Goal: Transaction & Acquisition: Subscribe to service/newsletter

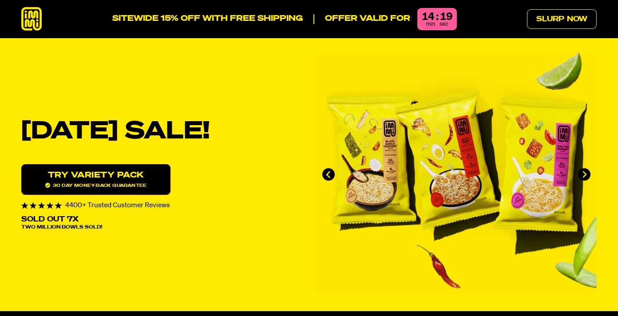
click at [137, 180] on link "Try variety Pack 30 day money-back guarantee" at bounding box center [95, 179] width 149 height 31
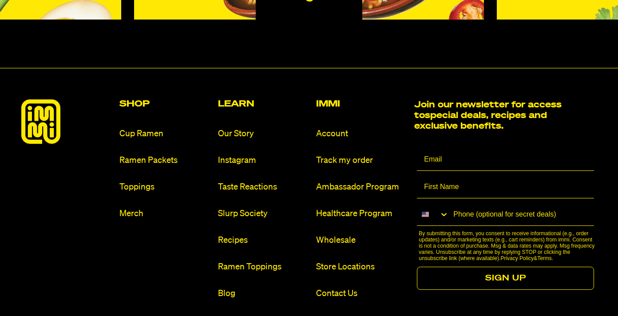
scroll to position [5283, 0]
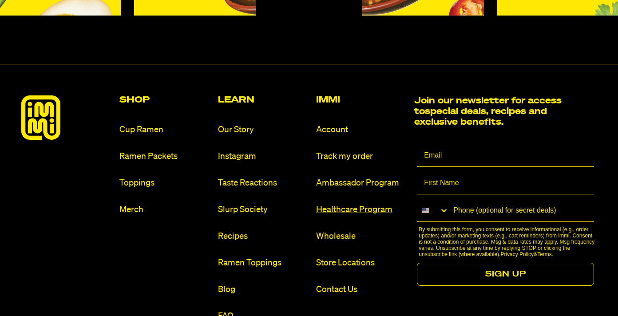
click at [327, 204] on link "Healthcare Program" at bounding box center [361, 210] width 91 height 12
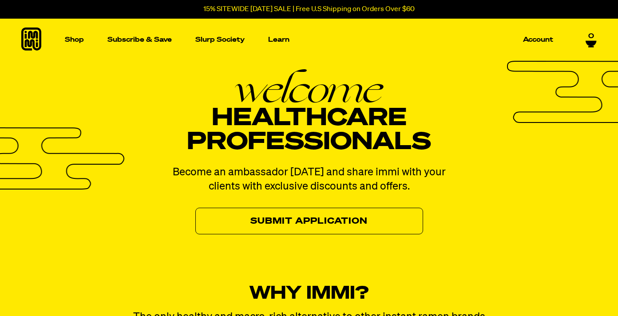
click at [298, 225] on link "Submit Application" at bounding box center [309, 221] width 228 height 27
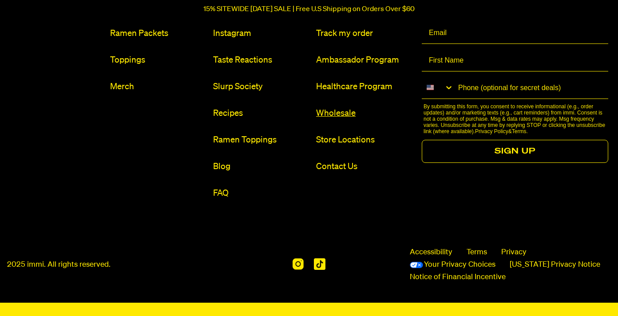
scroll to position [2078, 0]
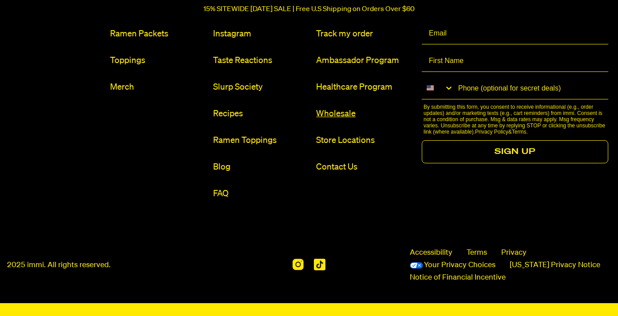
click at [340, 108] on link "Wholesale" at bounding box center [364, 114] width 96 height 12
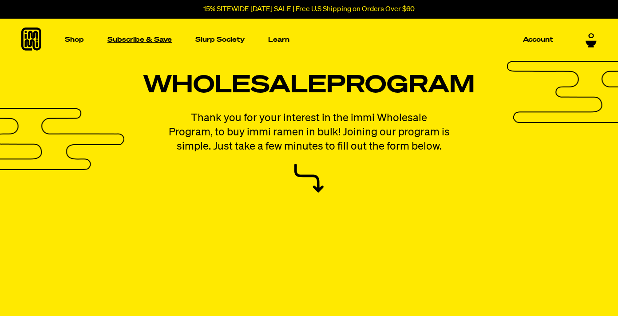
click at [148, 38] on p "Subscribe & Save" at bounding box center [139, 39] width 64 height 7
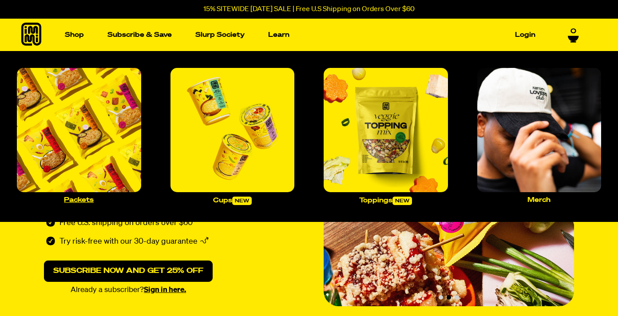
click at [83, 120] on img "Main navigation" at bounding box center [79, 130] width 124 height 124
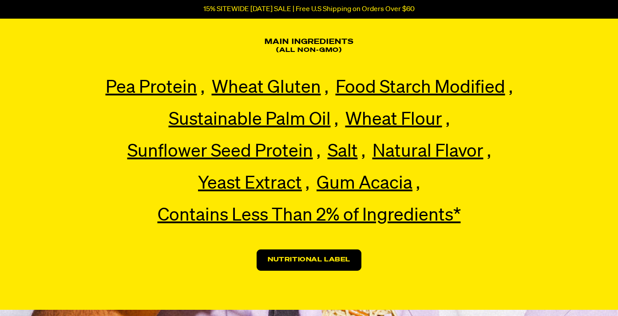
scroll to position [2016, 0]
